Goal: Transaction & Acquisition: Purchase product/service

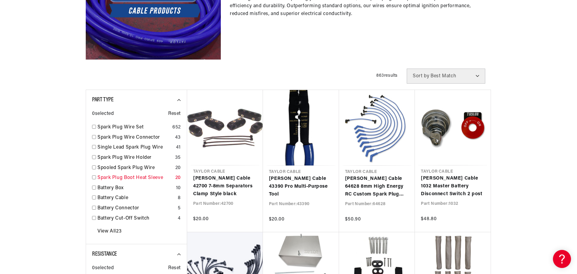
click at [109, 176] on link "Spark Plug Boot Heat Sleeve" at bounding box center [134, 178] width 75 height 8
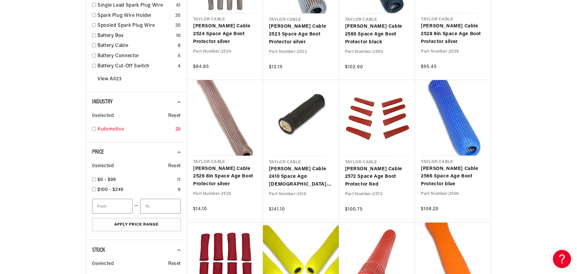
scroll to position [0, 155]
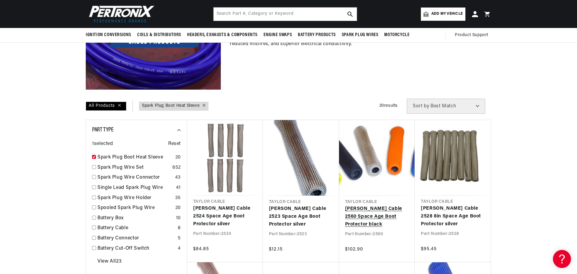
click at [368, 205] on link "[PERSON_NAME] Cable 2560 Space Age Boot Protector black" at bounding box center [377, 216] width 64 height 23
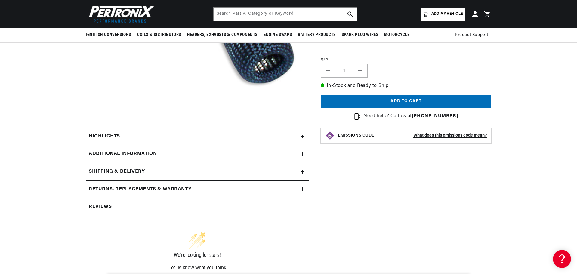
scroll to position [210, 0]
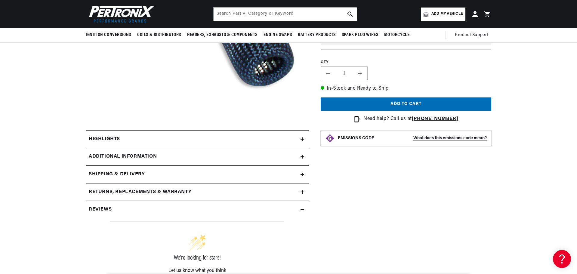
click at [301, 136] on summary "Highlights" at bounding box center [197, 138] width 223 height 17
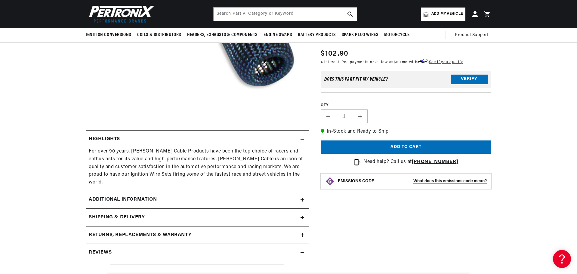
scroll to position [0, 0]
click at [254, 191] on summary "Additional Information" at bounding box center [197, 199] width 223 height 17
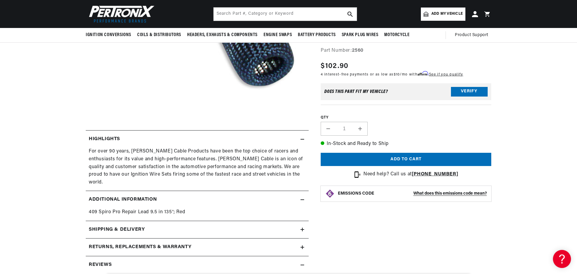
click at [238, 226] on div "Shipping & Delivery" at bounding box center [193, 230] width 215 height 8
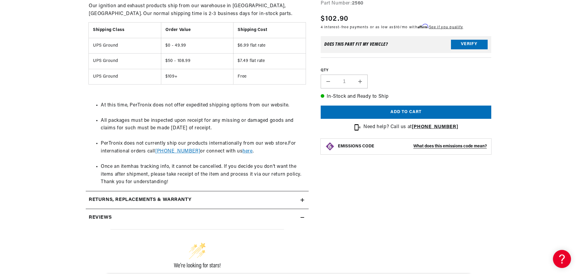
scroll to position [451, 0]
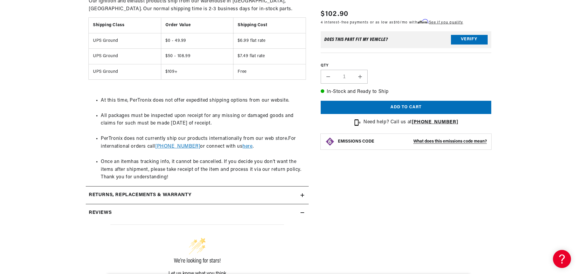
click at [235, 191] on div "Returns, Replacements & Warranty" at bounding box center [193, 195] width 215 height 8
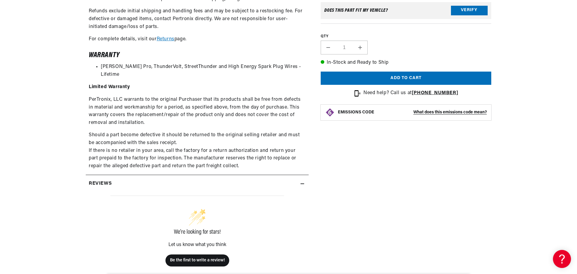
scroll to position [691, 0]
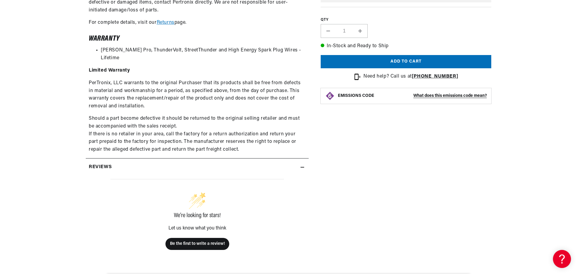
click at [235, 166] on summary "Reviews" at bounding box center [197, 166] width 223 height 17
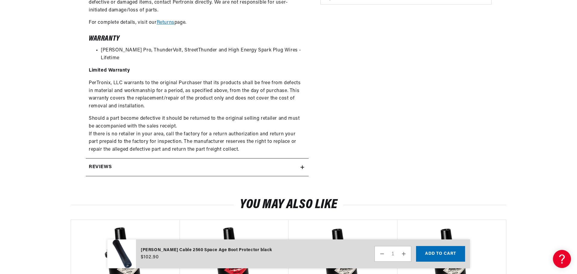
click at [222, 163] on div "Reviews" at bounding box center [193, 167] width 215 height 8
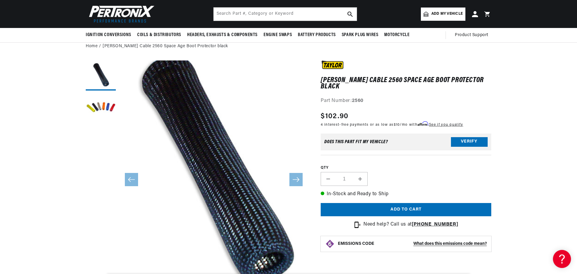
scroll to position [0, 0]
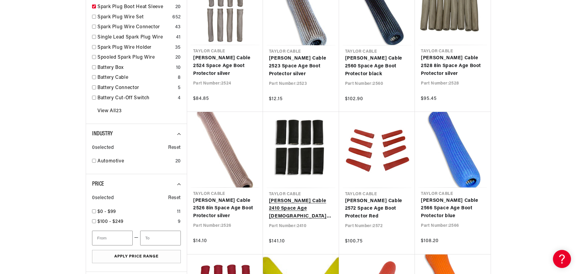
click at [282, 197] on link "[PERSON_NAME] Cable 2410 Space Age [DEMOGRAPHIC_DATA] Boot Protector black" at bounding box center [301, 208] width 64 height 23
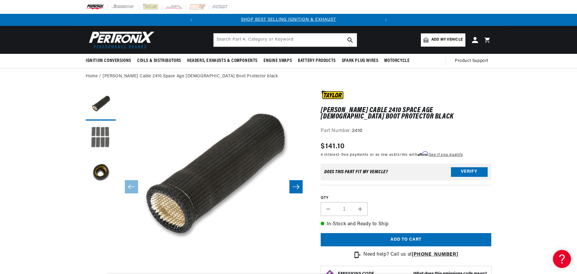
click at [106, 142] on button "Load image 2 in gallery view" at bounding box center [101, 139] width 30 height 30
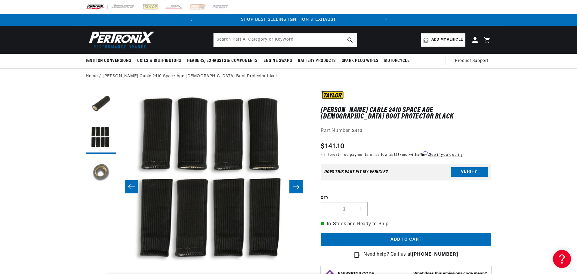
click at [95, 163] on button "Load image 3 in gallery view" at bounding box center [101, 172] width 30 height 30
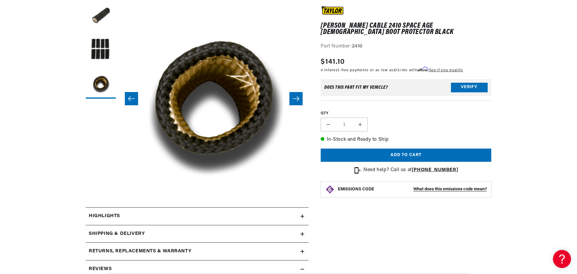
scroll to position [120, 0]
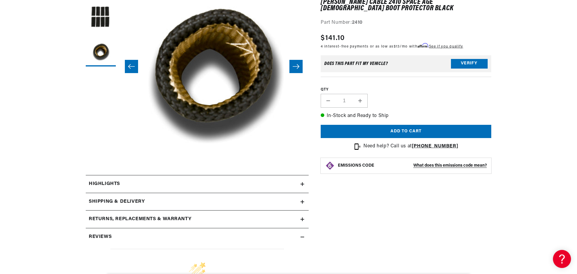
click at [297, 186] on div "Highlights" at bounding box center [193, 184] width 215 height 8
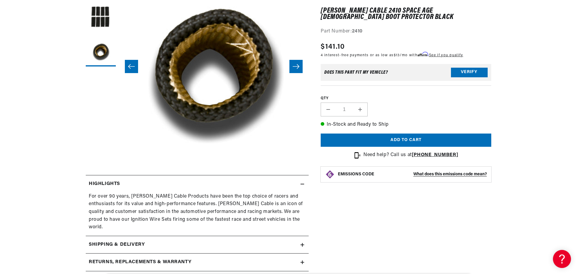
scroll to position [0, 182]
click at [171, 241] on div "Shipping & Delivery" at bounding box center [193, 245] width 215 height 8
